Goal: Information Seeking & Learning: Learn about a topic

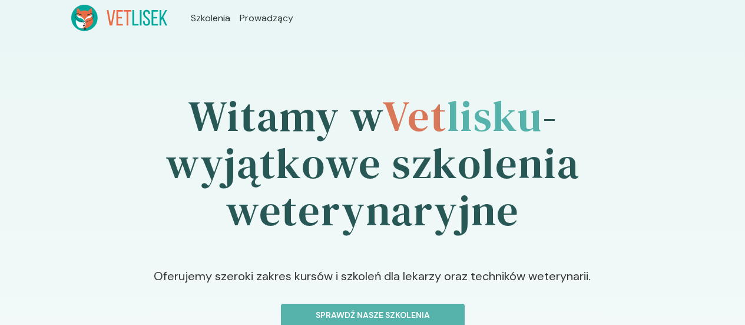
scroll to position [159, 0]
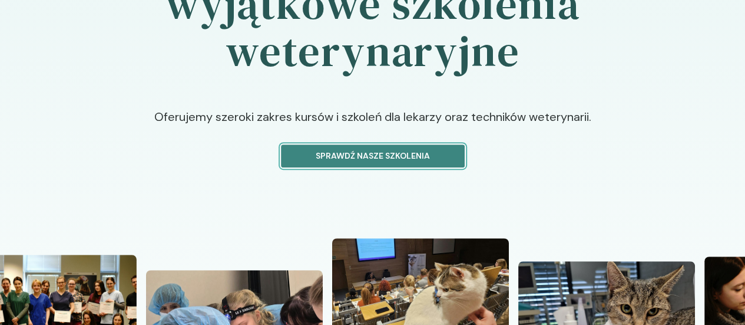
click at [382, 150] on p "Sprawdź nasze szkolenia" at bounding box center [373, 156] width 164 height 12
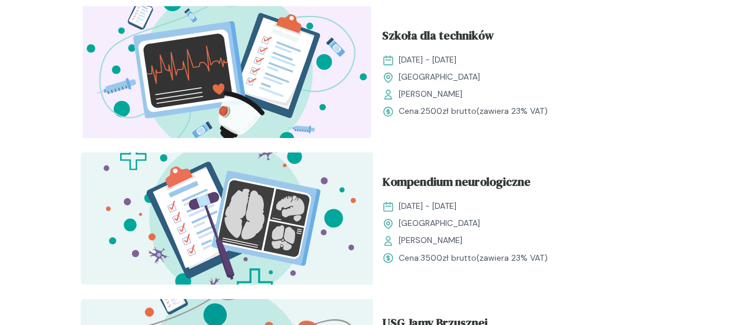
scroll to position [842, 0]
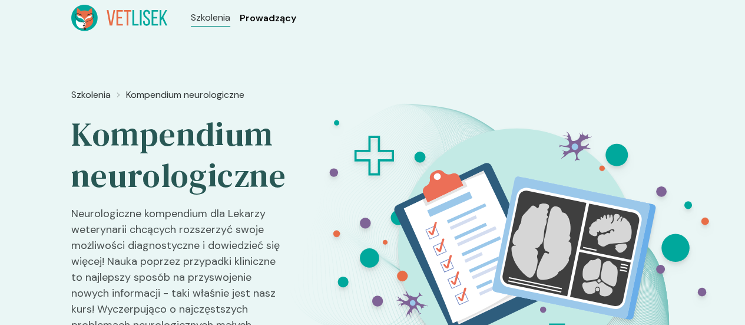
click at [240, 20] on span "Prowadzący" at bounding box center [268, 18] width 57 height 14
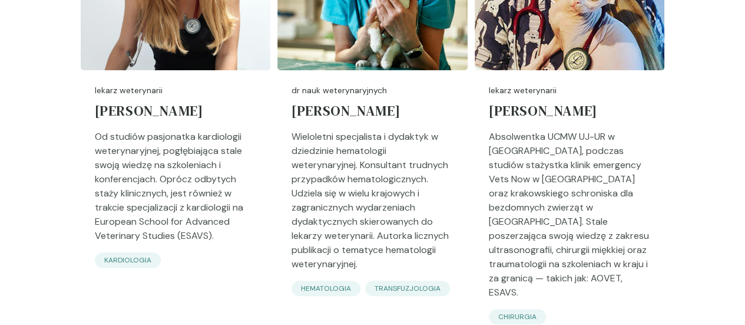
scroll to position [2706, 0]
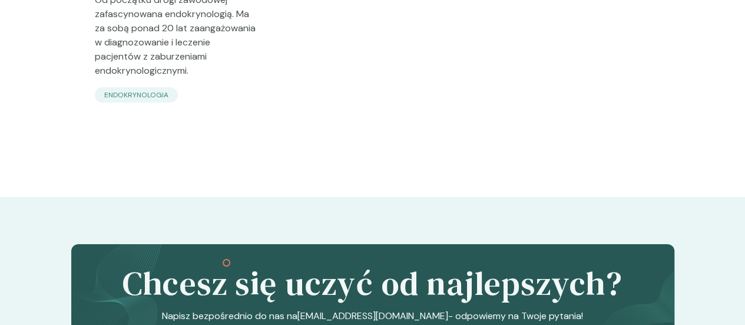
scroll to position [4314, 0]
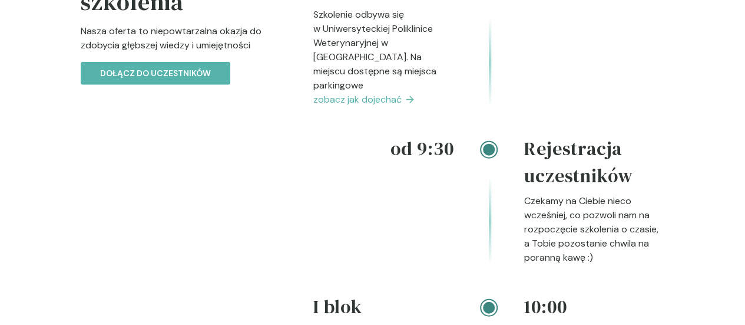
scroll to position [1410, 0]
